Goal: Find specific page/section: Find specific page/section

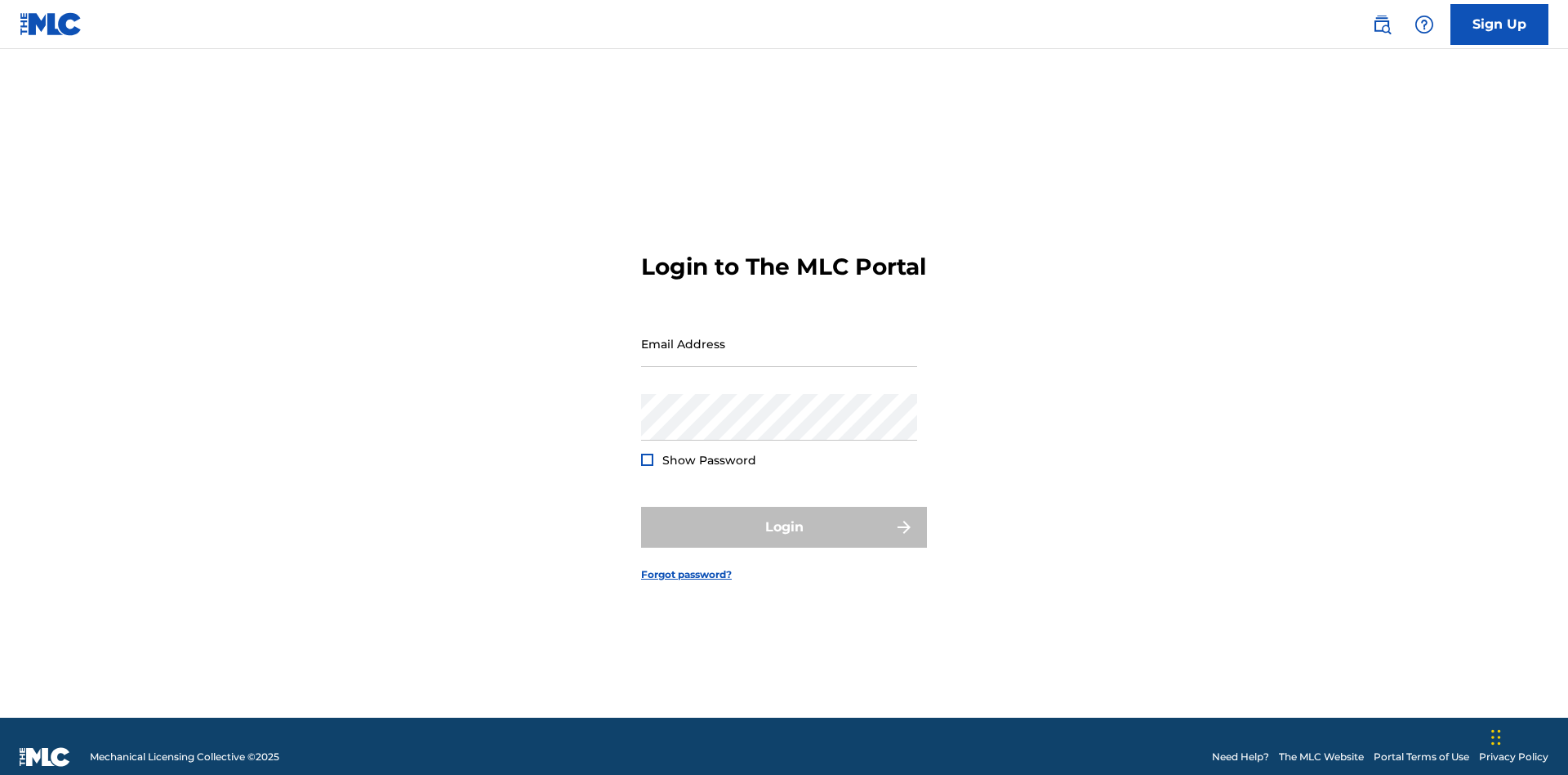
scroll to position [21, 0]
click at [779, 336] on input "Email Address" at bounding box center [779, 343] width 276 height 46
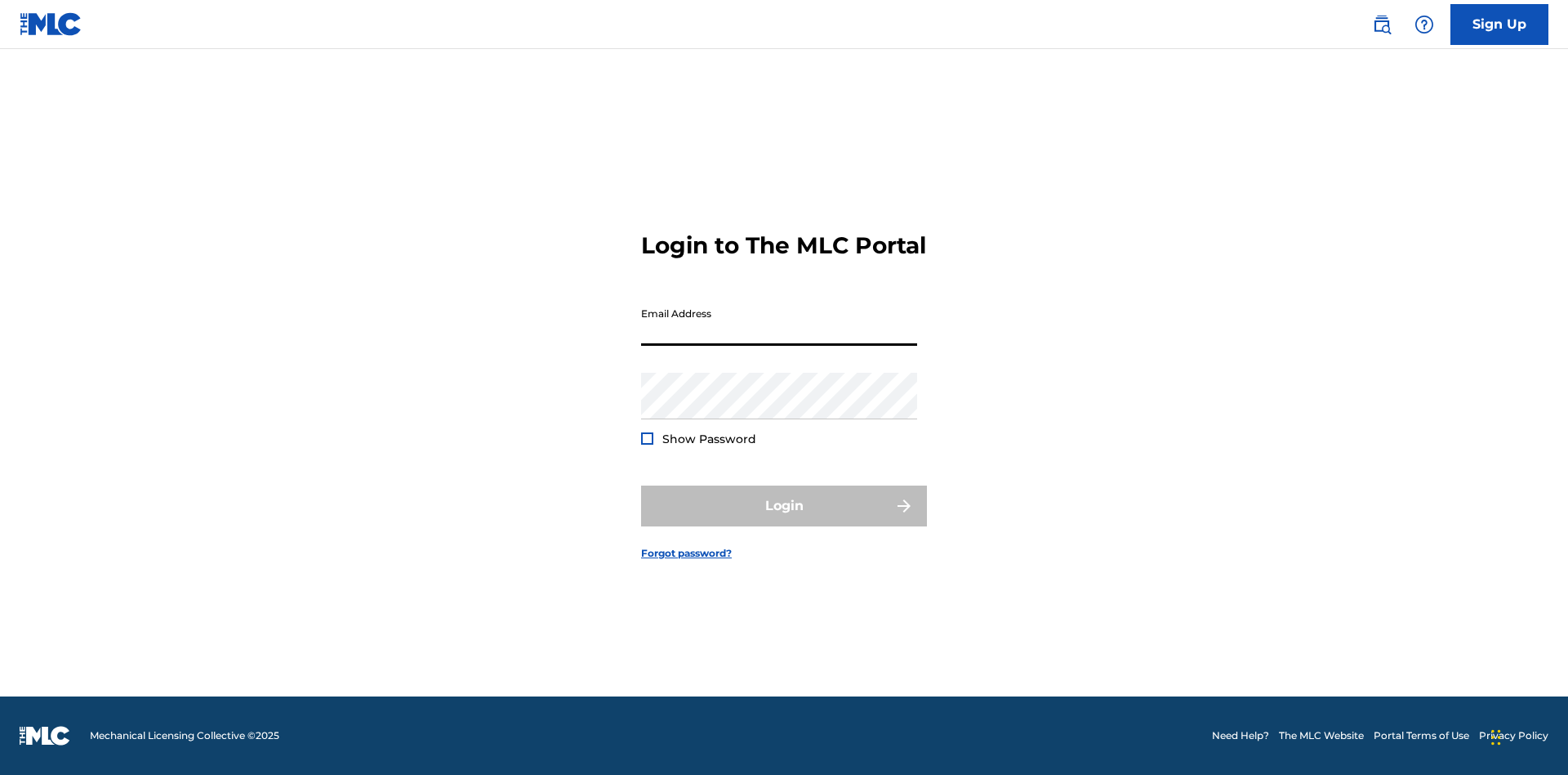
scroll to position [21, 0]
type input "Krystal.Ribble@themlc.com"
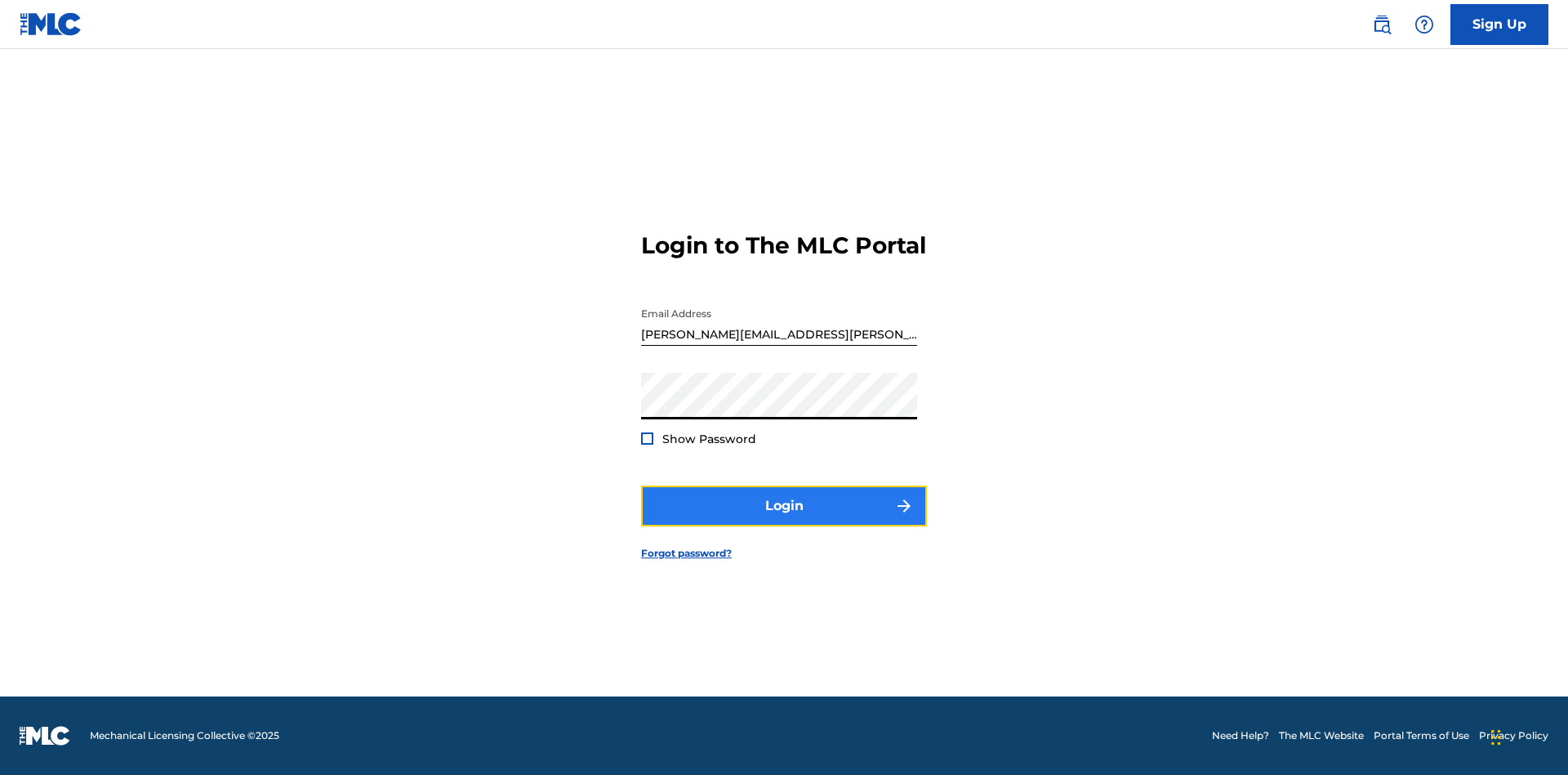
click at [784, 520] on button "Login" at bounding box center [784, 505] width 286 height 41
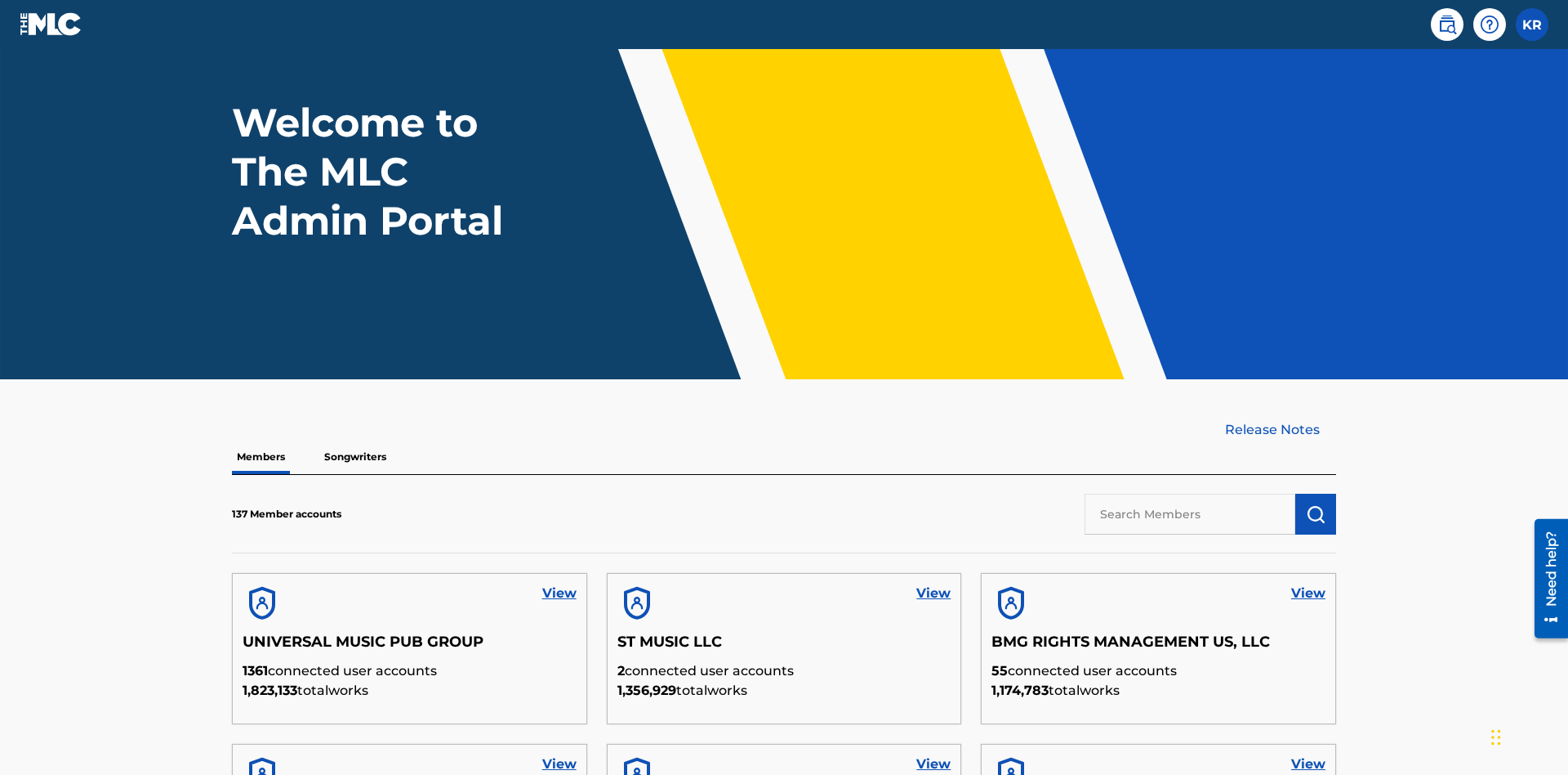
click at [1190, 494] on input "text" at bounding box center [1190, 514] width 211 height 41
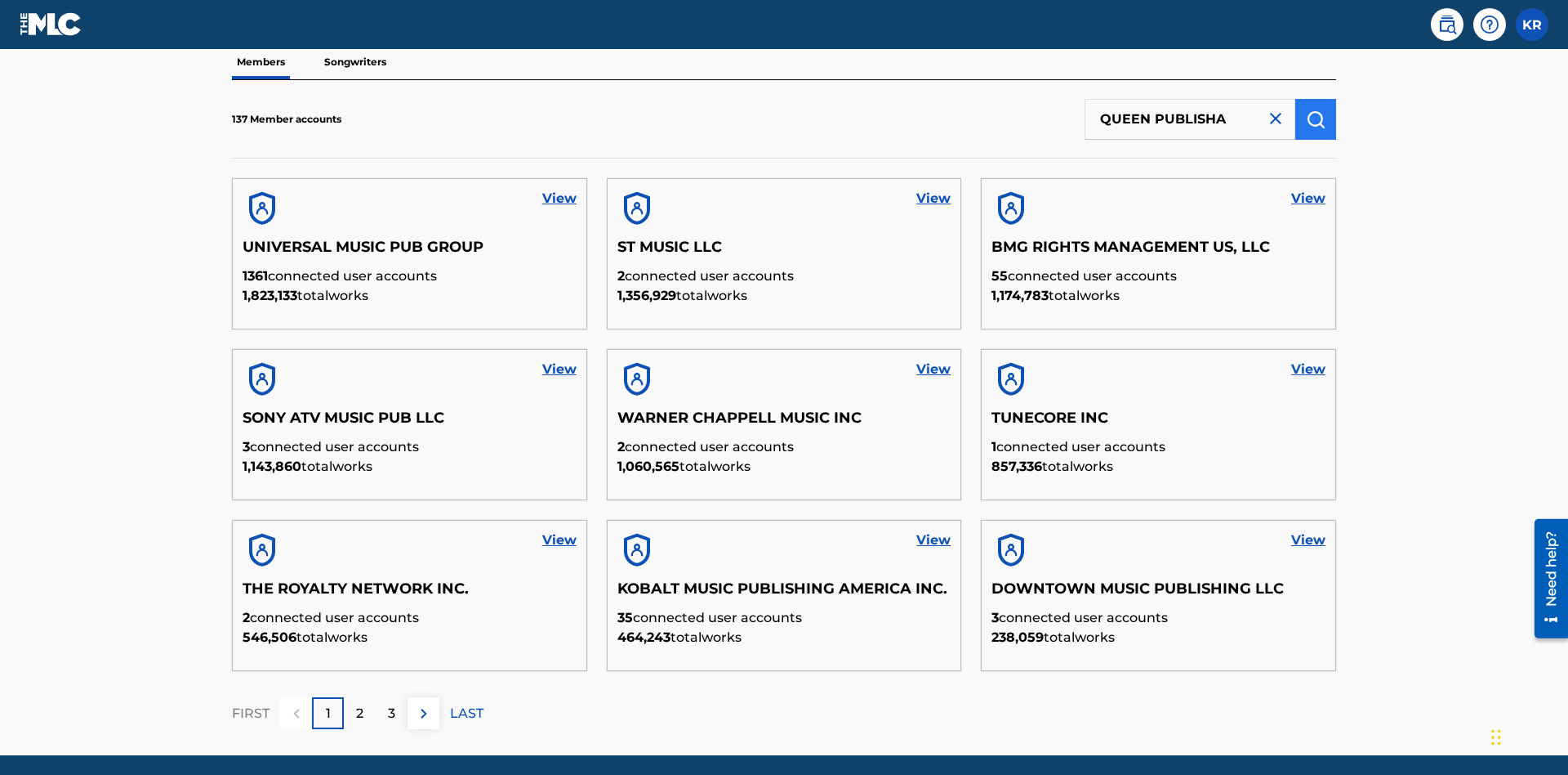
type input "QUEEN PUBLISHA"
click at [1315, 110] on img "submit" at bounding box center [1315, 119] width 20 height 20
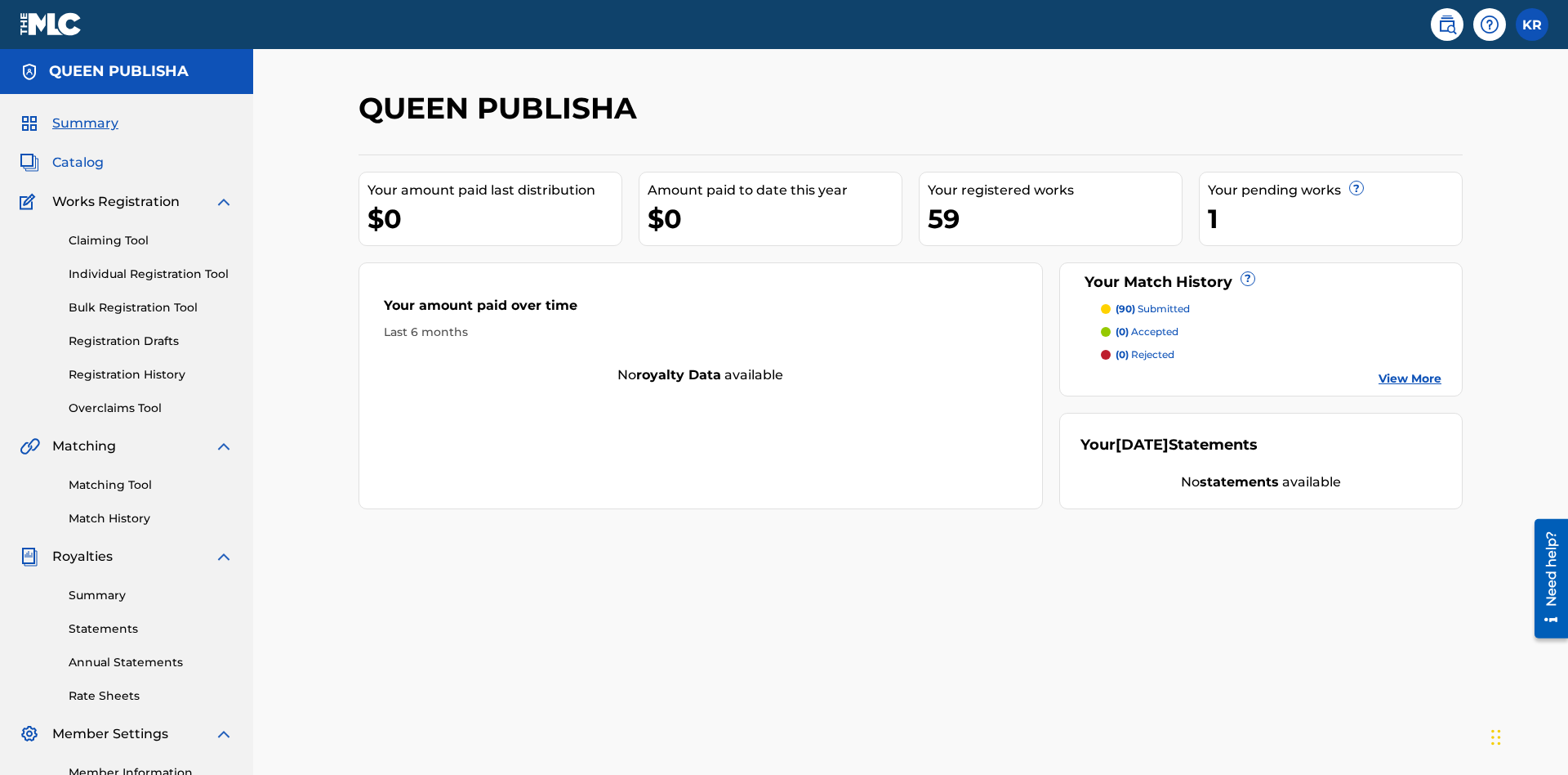
click at [78, 152] on span "Catalog" at bounding box center [78, 162] width 51 height 20
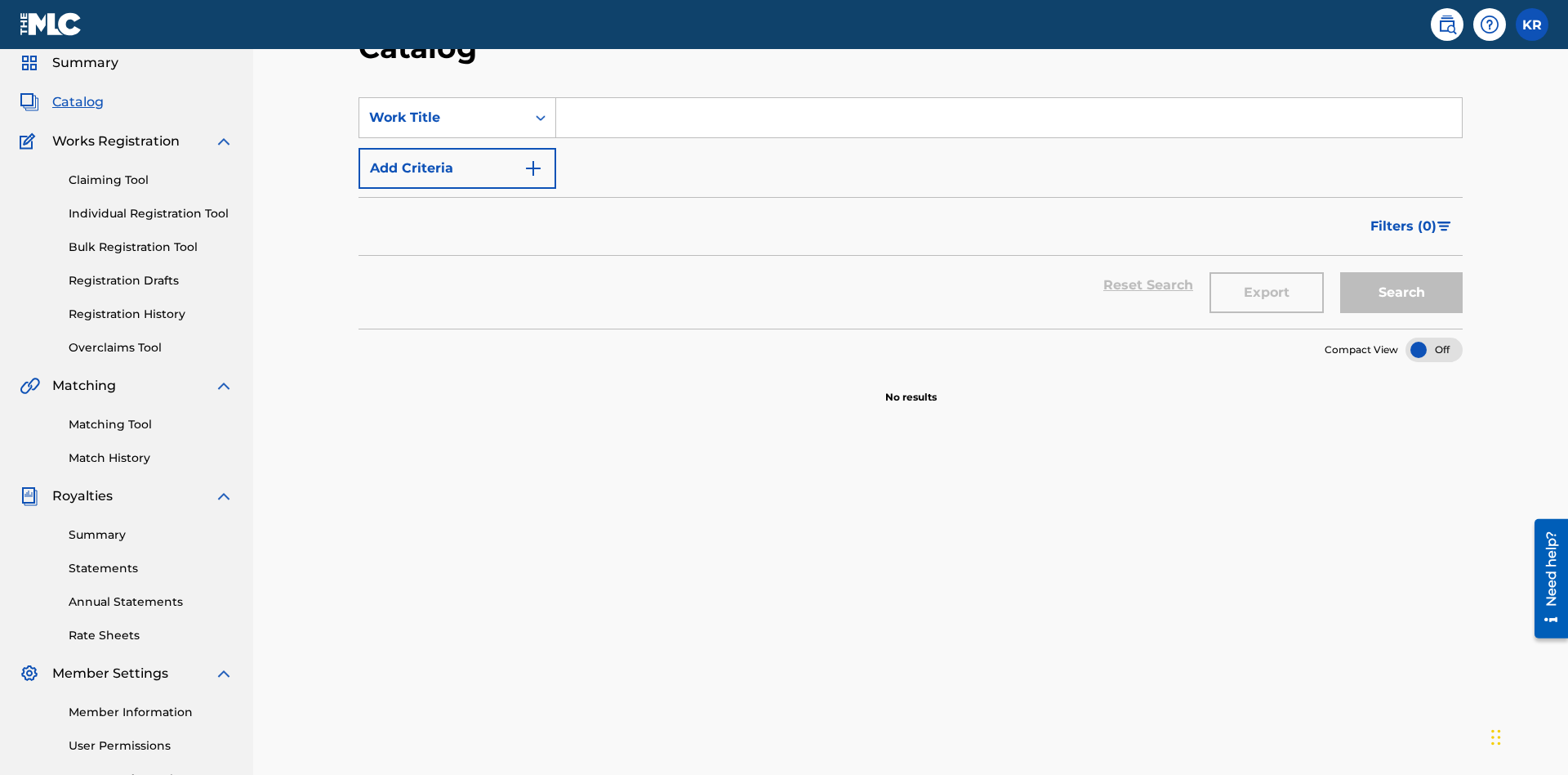
click at [1008, 117] on input "Search Form" at bounding box center [1009, 117] width 906 height 39
type input "ALL FIELDS FILLED"
click at [1402, 273] on button "Search" at bounding box center [1402, 292] width 123 height 41
